Goal: Transaction & Acquisition: Purchase product/service

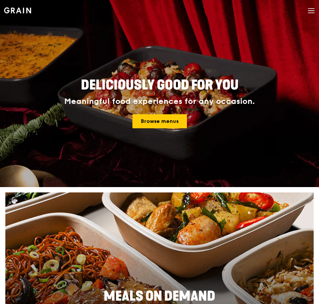
click at [312, 10] on icon at bounding box center [311, 10] width 7 height 7
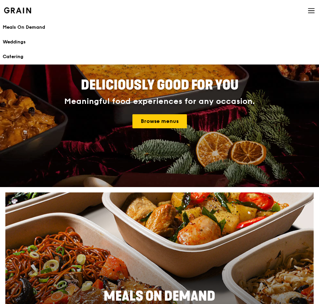
click at [14, 57] on div "Catering" at bounding box center [160, 57] width 314 height 7
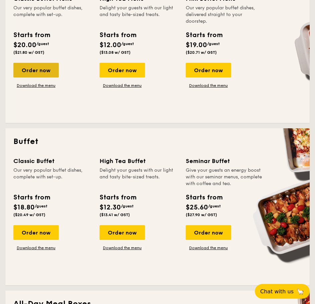
scroll to position [201, 0]
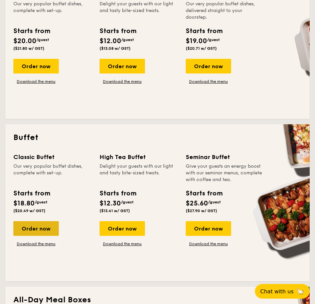
click at [43, 231] on div "Order now" at bounding box center [35, 228] width 45 height 15
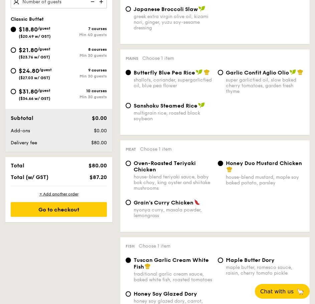
scroll to position [268, 0]
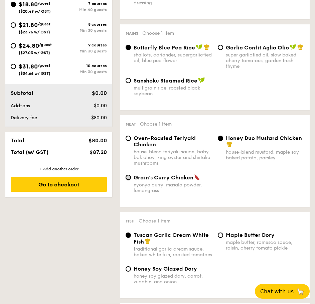
click at [128, 176] on input "Grain's Curry Chicken nyonya curry, masala powder, lemongrass" at bounding box center [128, 177] width 5 height 5
radio input "true"
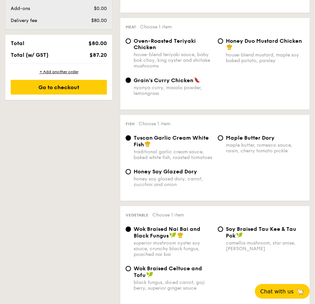
scroll to position [368, 0]
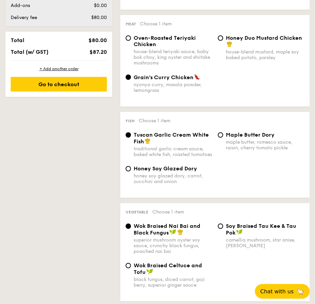
click at [132, 176] on div "Honey Soy Glazed Dory honey soy glazed dory, carrot, zucchini and onion" at bounding box center [169, 175] width 92 height 19
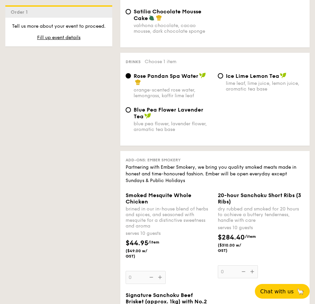
scroll to position [736, 0]
